Goal: Transaction & Acquisition: Book appointment/travel/reservation

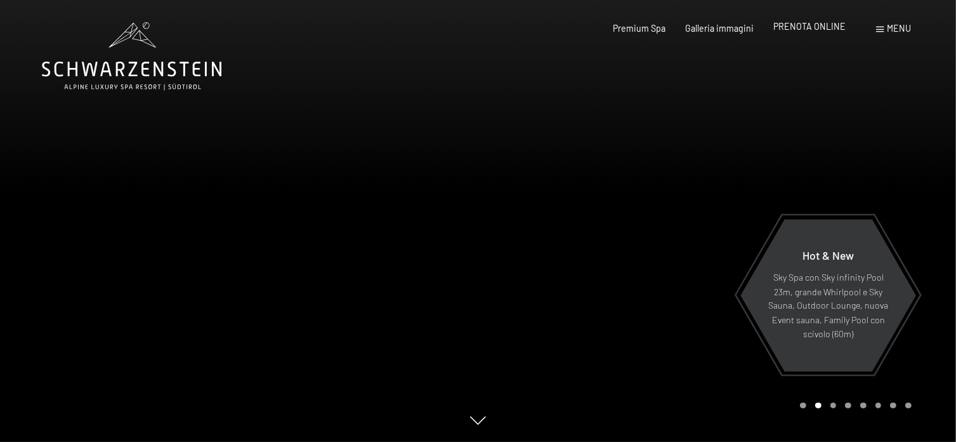
click at [812, 27] on span "PRENOTA ONLINE" at bounding box center [809, 26] width 72 height 11
click at [809, 23] on span "PRENOTA ONLINE" at bounding box center [809, 26] width 72 height 11
click at [802, 28] on span "PRENOTA ONLINE" at bounding box center [809, 26] width 72 height 11
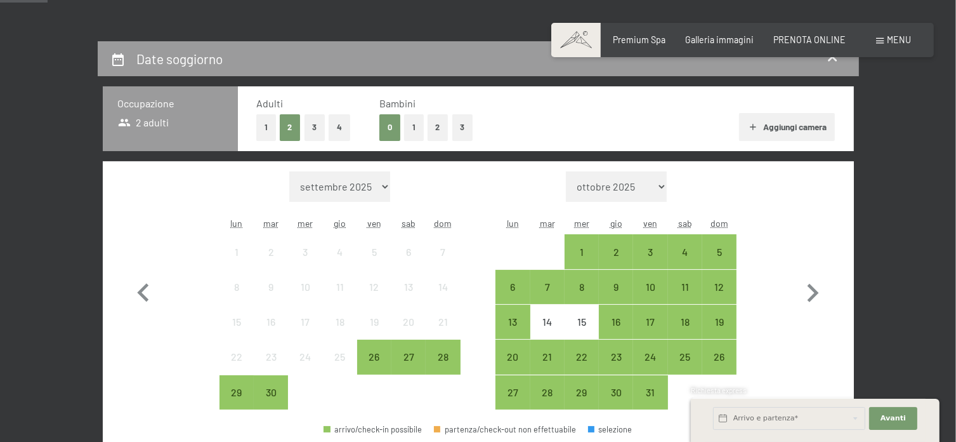
scroll to position [254, 0]
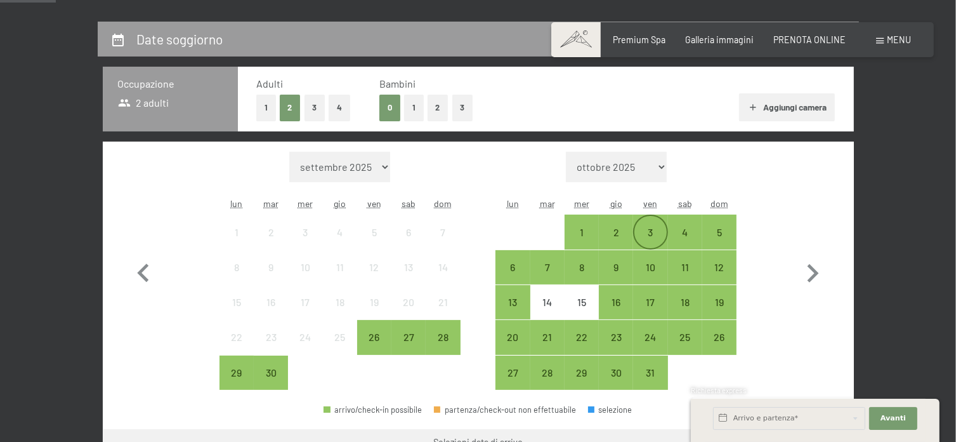
click at [655, 230] on div "3" at bounding box center [650, 243] width 32 height 32
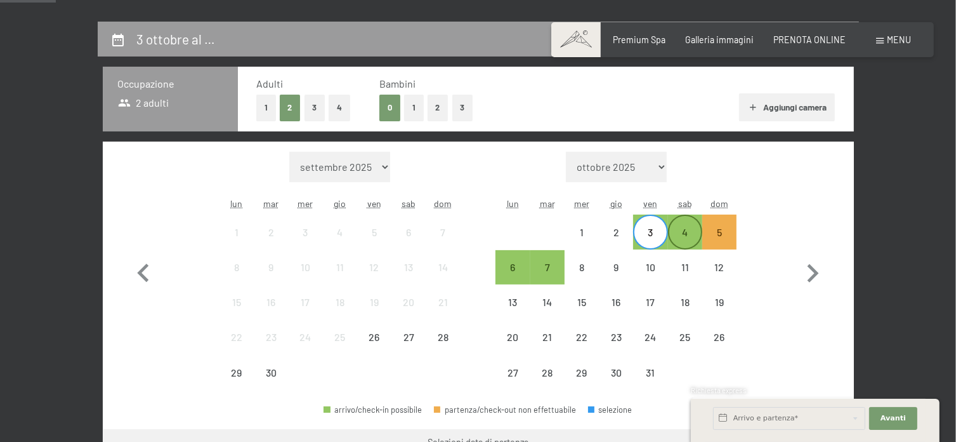
click at [683, 233] on div "4" at bounding box center [685, 243] width 32 height 32
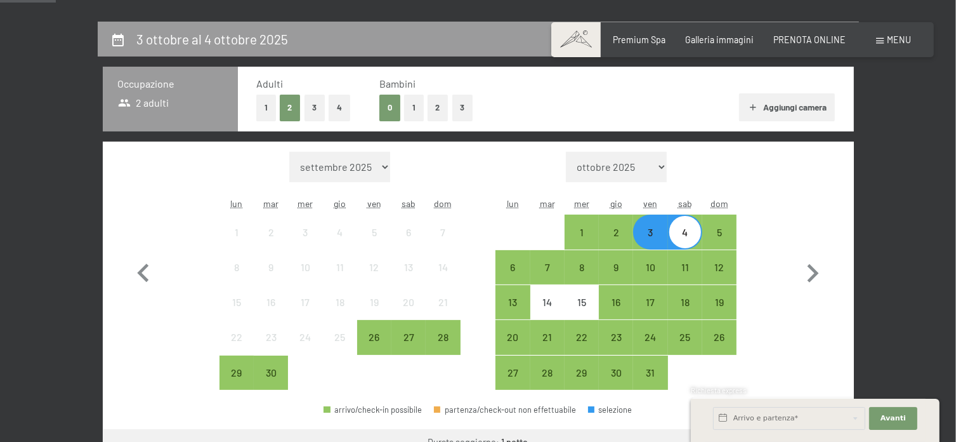
click at [653, 239] on div "3" at bounding box center [650, 243] width 32 height 32
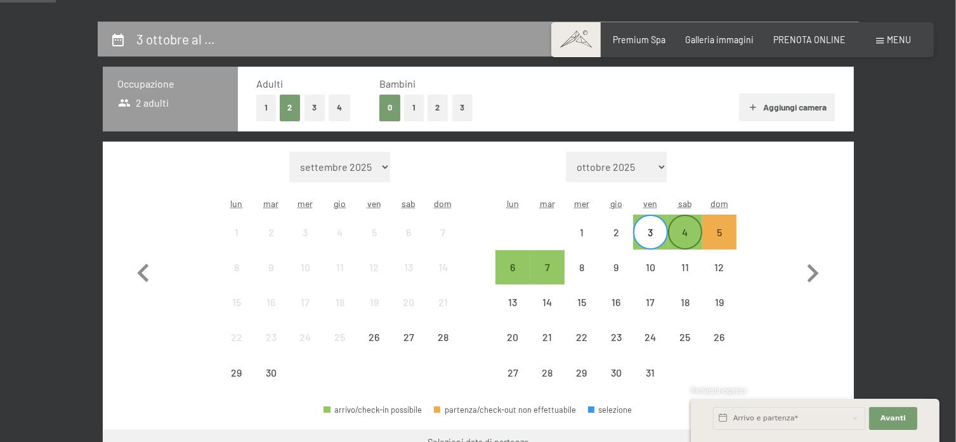
click at [685, 232] on div "4" at bounding box center [685, 243] width 32 height 32
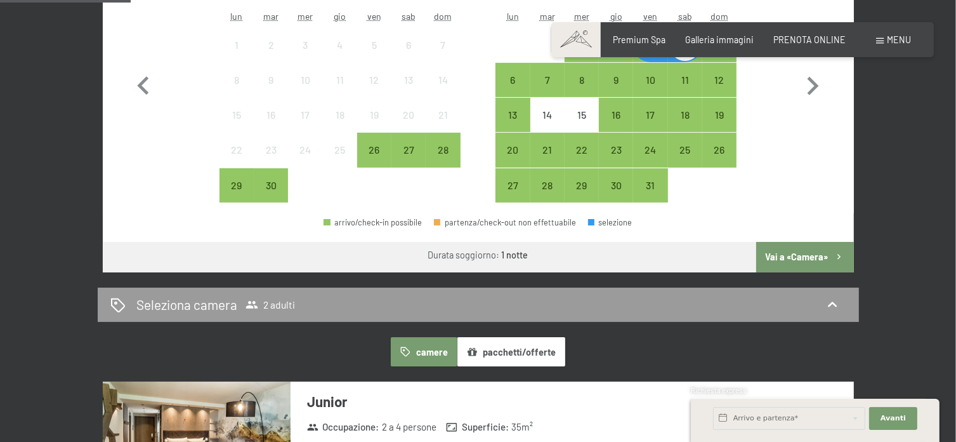
scroll to position [444, 0]
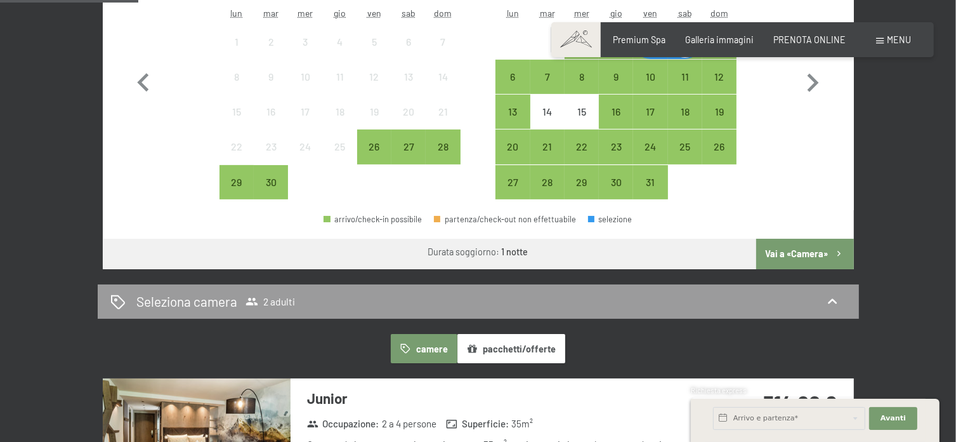
click at [789, 251] on button "Vai a «Camera»" at bounding box center [804, 254] width 97 height 30
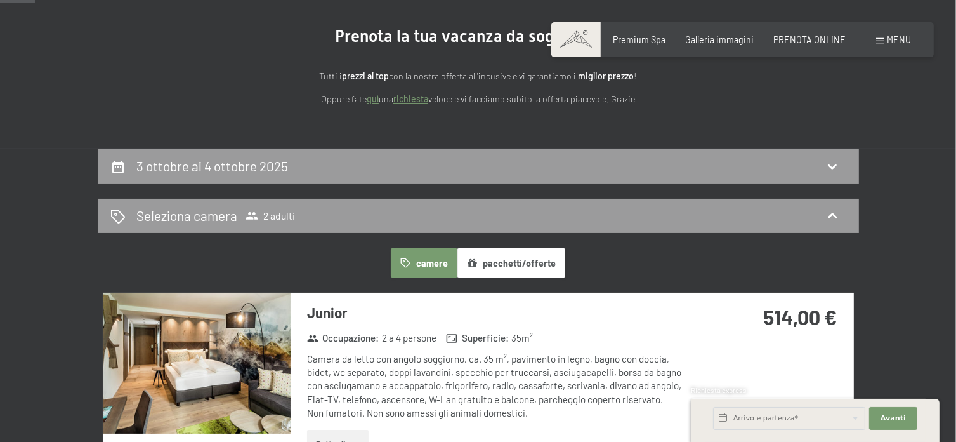
scroll to position [0, 0]
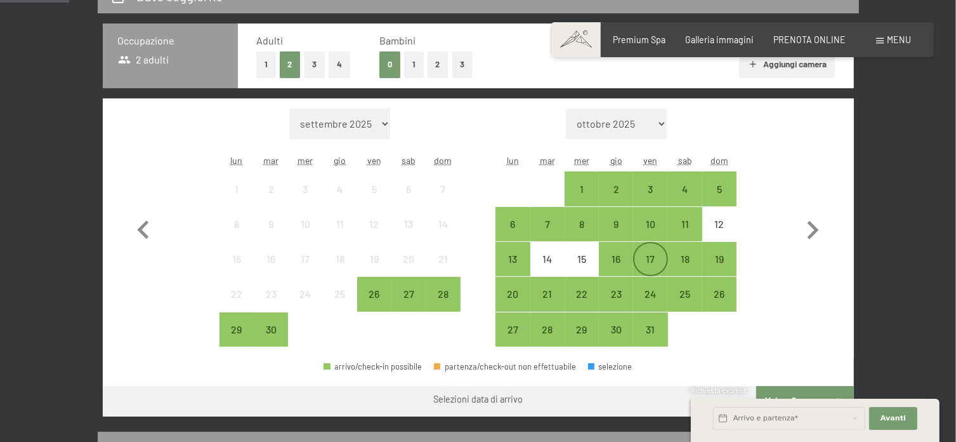
scroll to position [317, 0]
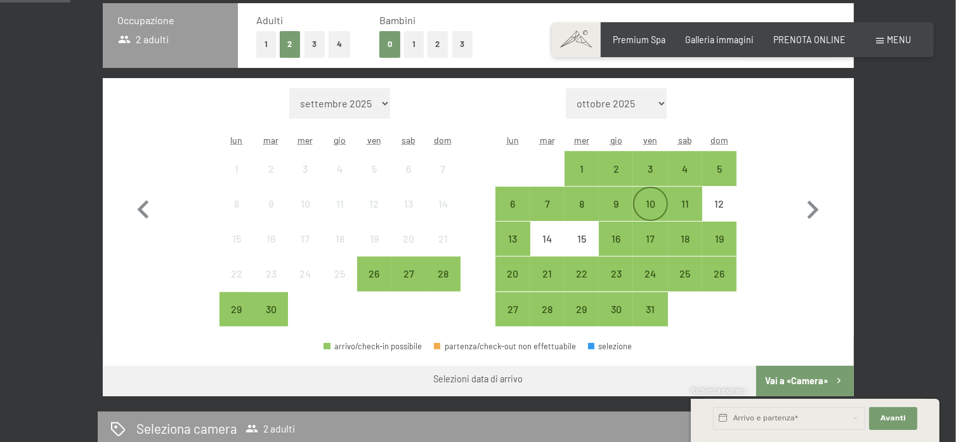
click at [652, 202] on div "10" at bounding box center [650, 215] width 32 height 32
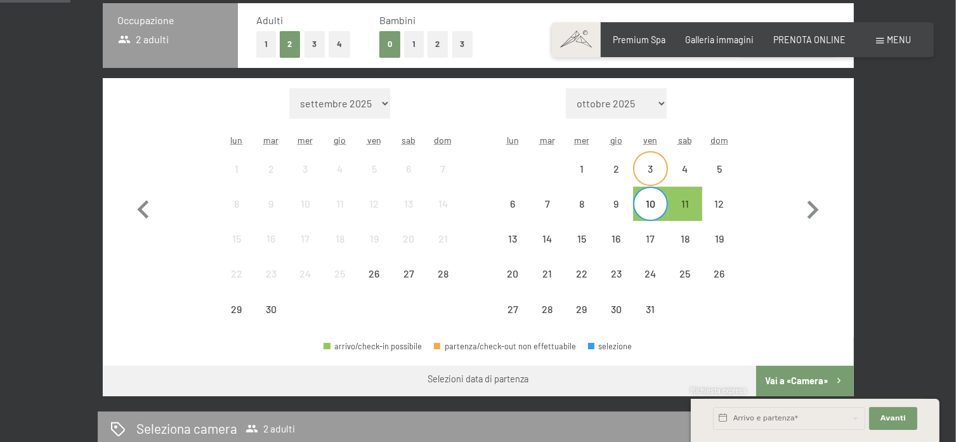
click at [650, 177] on div "3" at bounding box center [650, 180] width 32 height 32
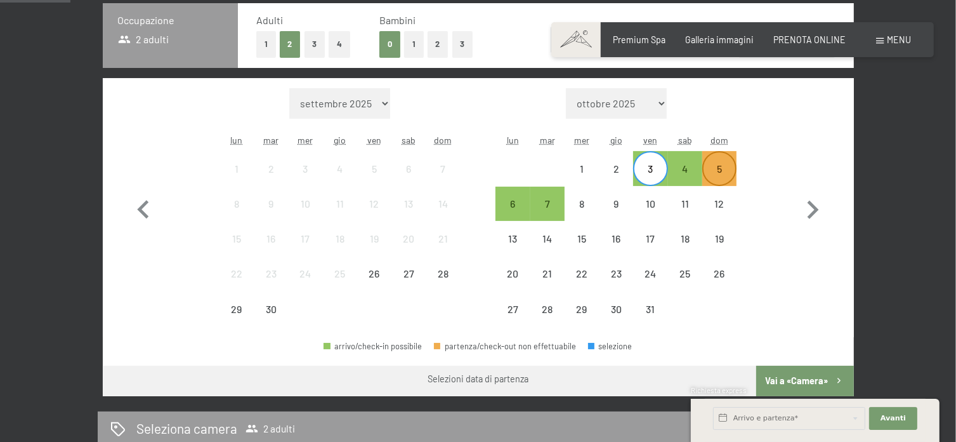
click at [719, 173] on div "5" at bounding box center [720, 180] width 32 height 32
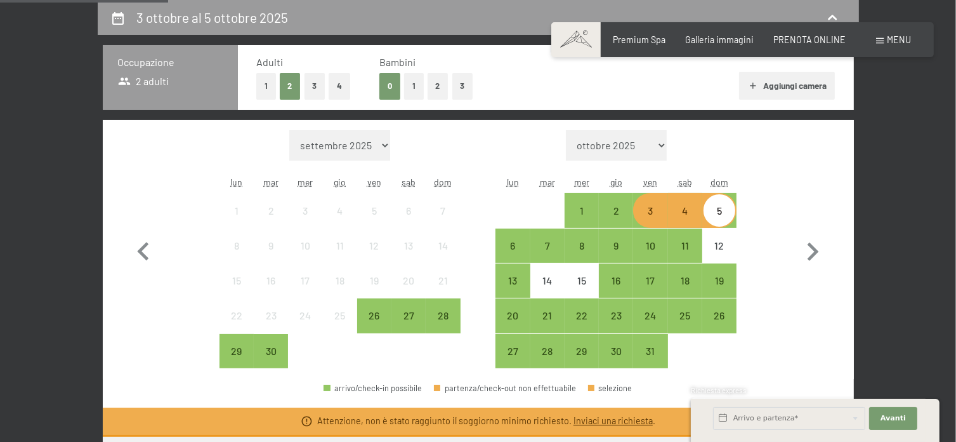
scroll to position [244, 0]
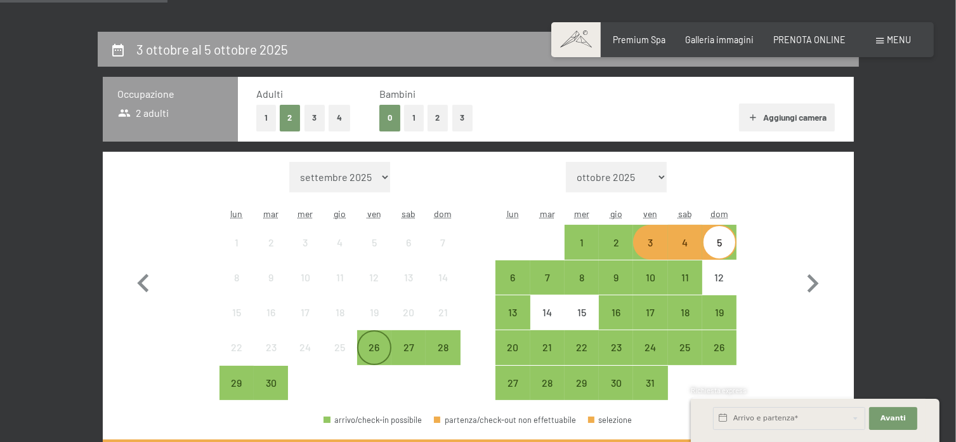
click at [372, 352] on div "26" at bounding box center [374, 358] width 32 height 32
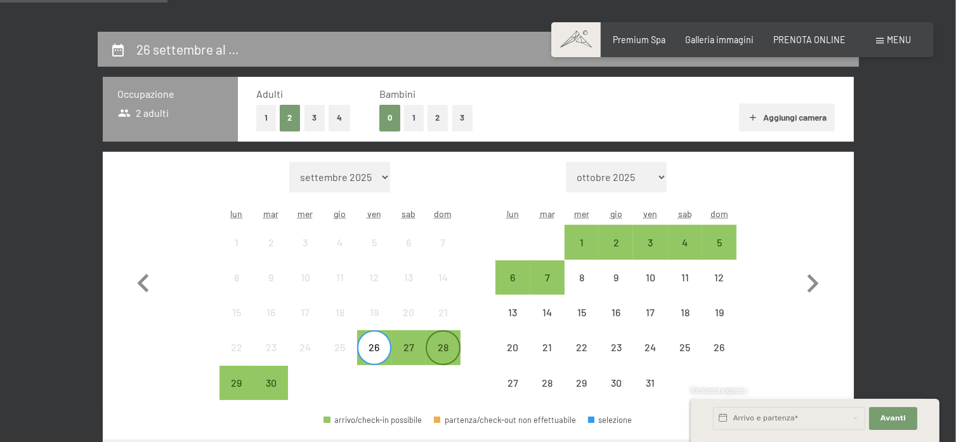
click at [442, 347] on div "28" at bounding box center [443, 358] width 32 height 32
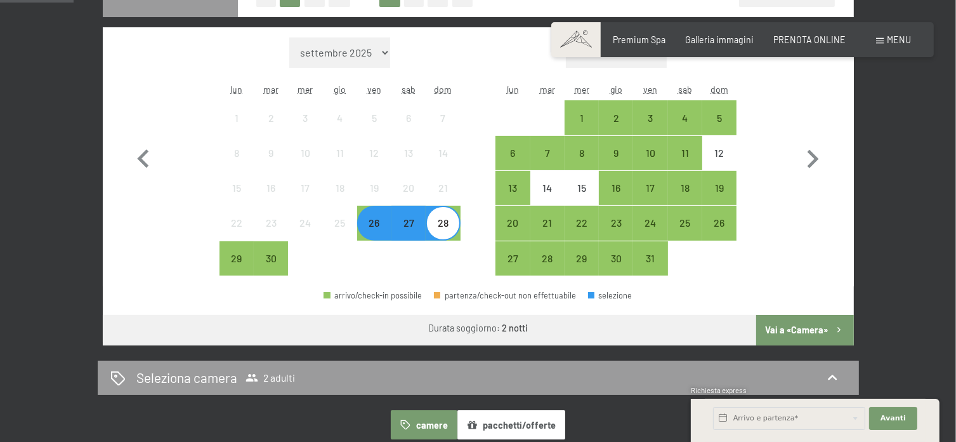
scroll to position [371, 0]
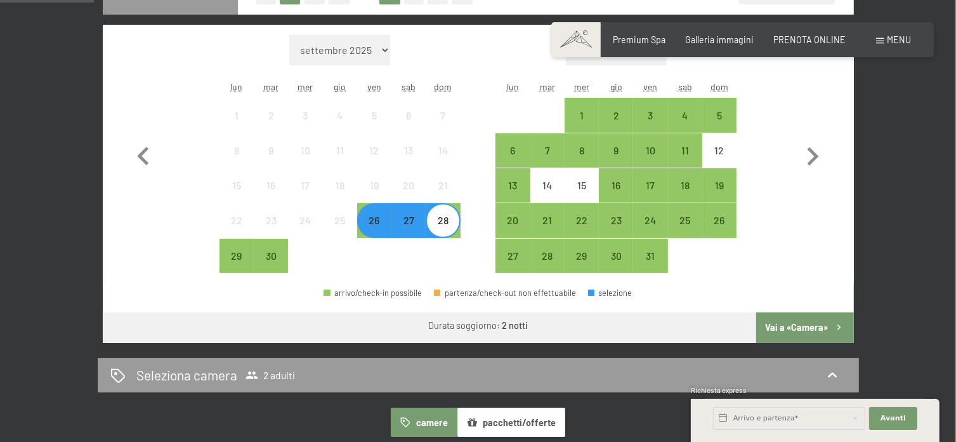
click at [807, 327] on button "Vai a «Camera»" at bounding box center [804, 327] width 97 height 30
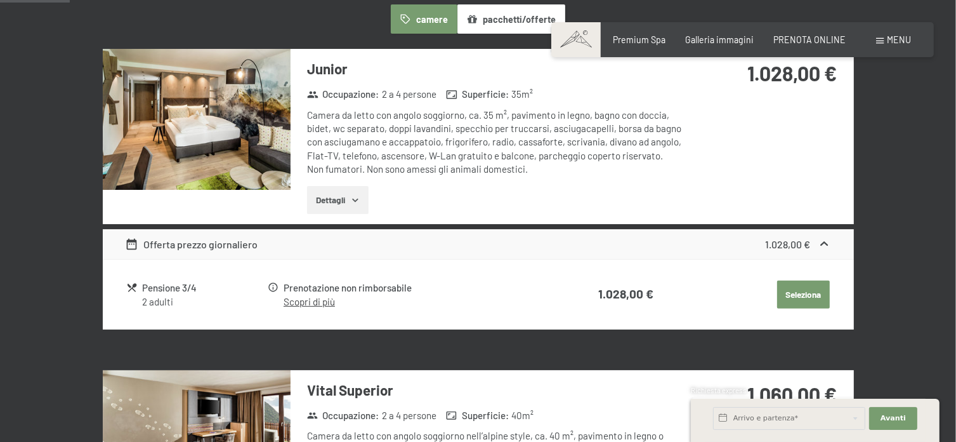
scroll to position [275, 0]
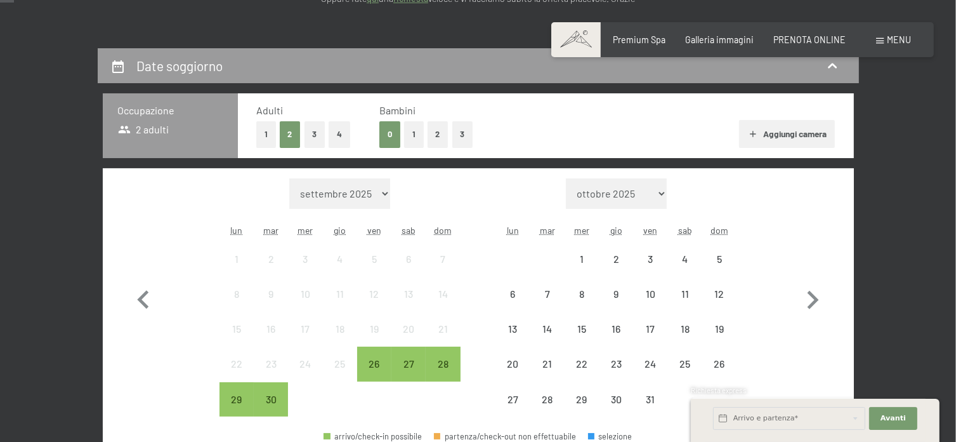
scroll to position [254, 0]
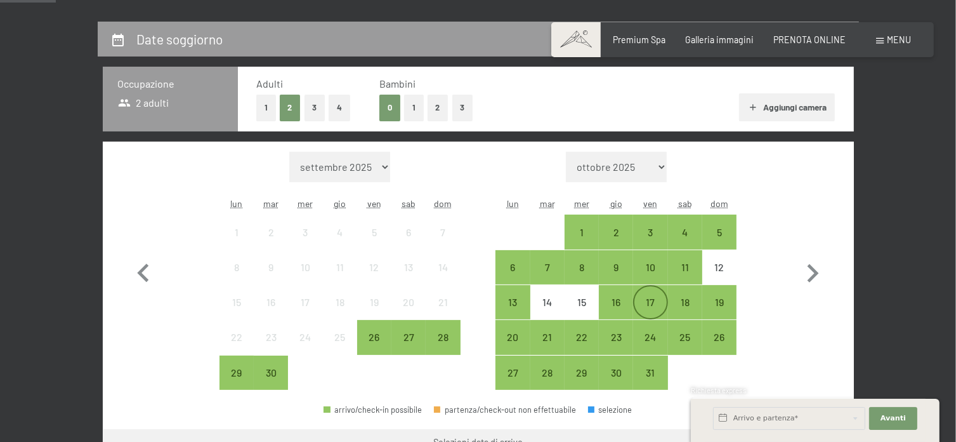
click at [649, 303] on div "17" at bounding box center [650, 313] width 32 height 32
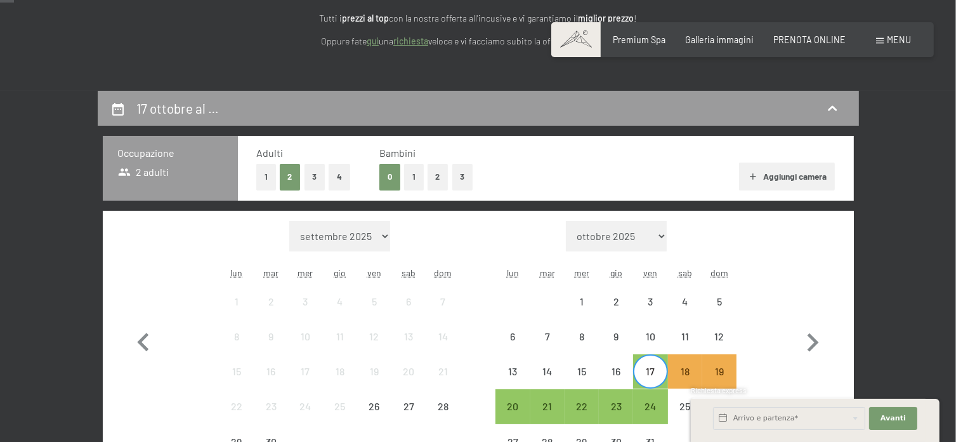
scroll to position [63, 0]
